Goal: Navigation & Orientation: Find specific page/section

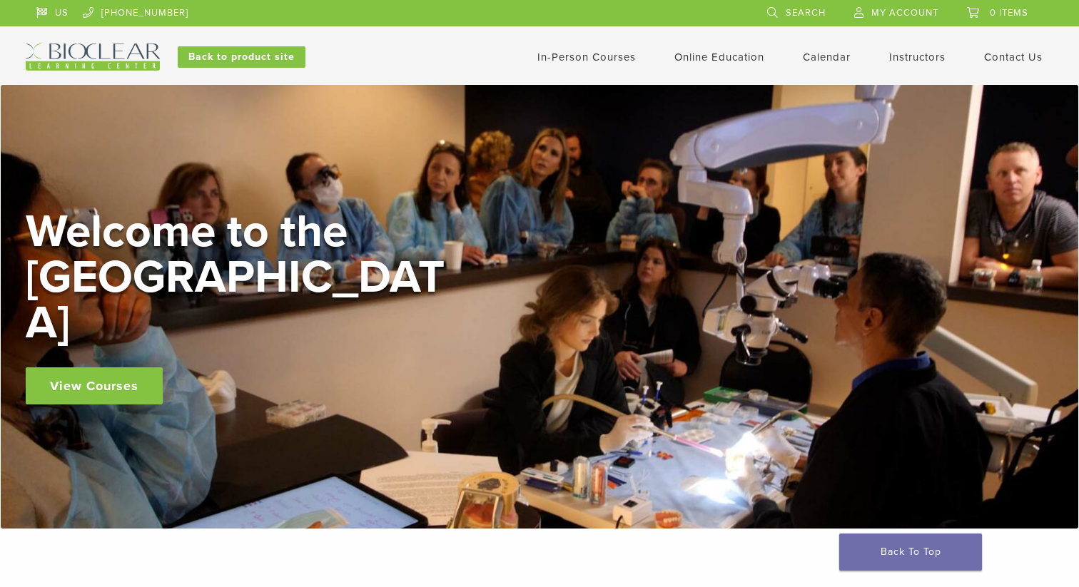
click at [812, 54] on link "Calendar" at bounding box center [827, 57] width 48 height 13
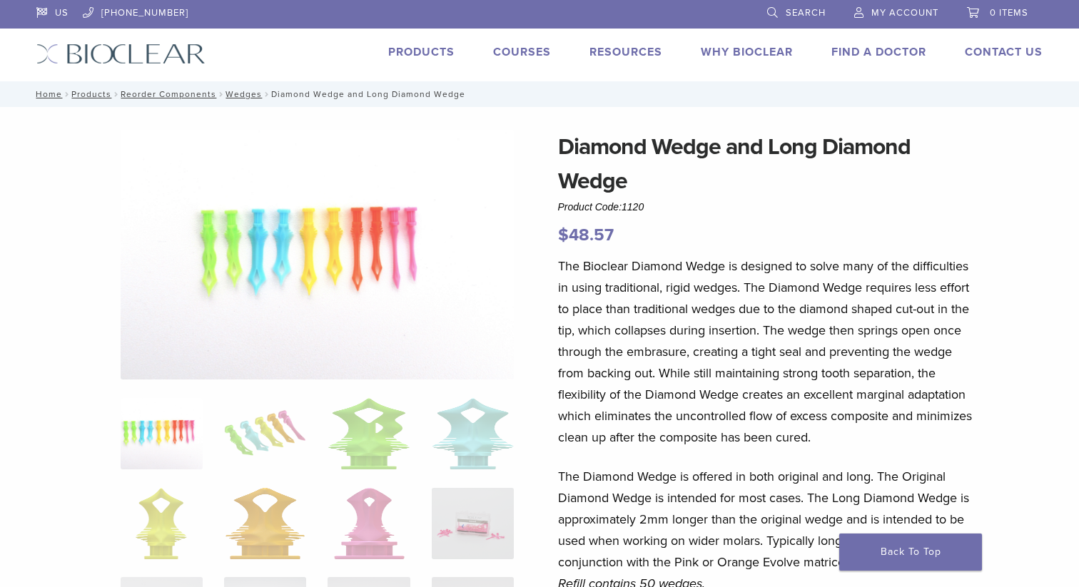
scroll to position [278, 0]
